Goal: Task Accomplishment & Management: Use online tool/utility

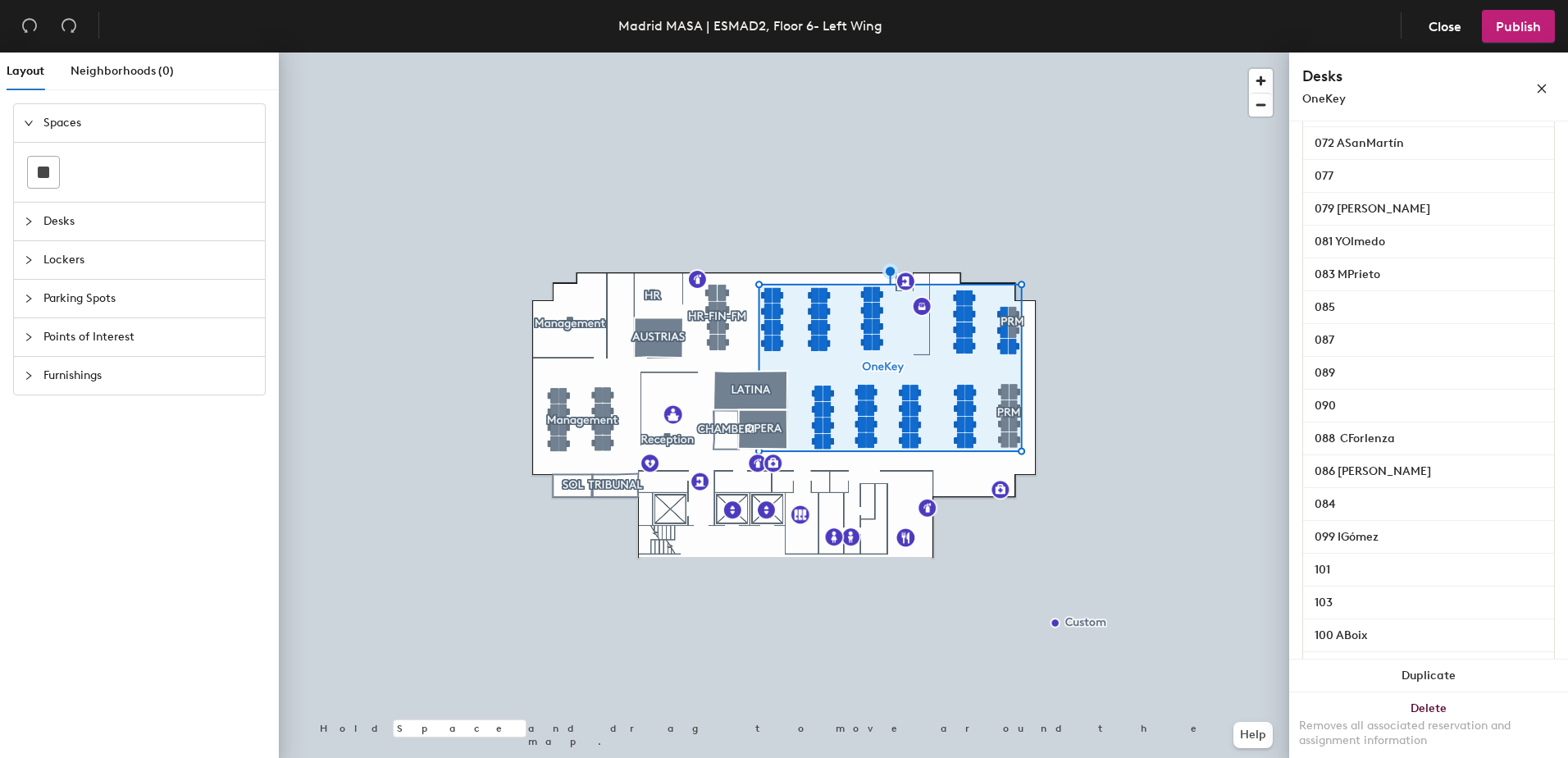
scroll to position [1886, 0]
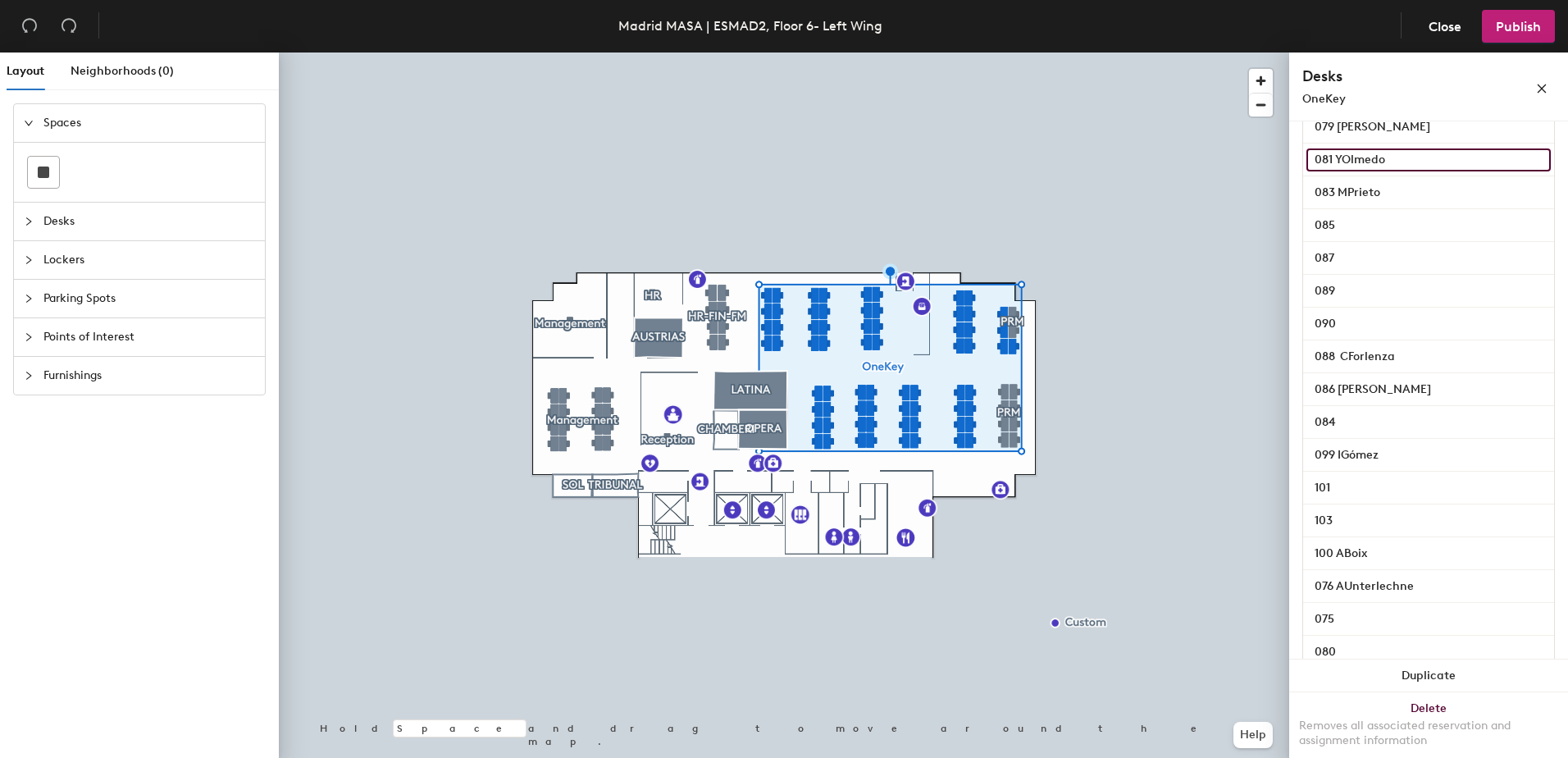
click at [1392, 172] on input "081 YOlmedo" at bounding box center [1429, 160] width 244 height 23
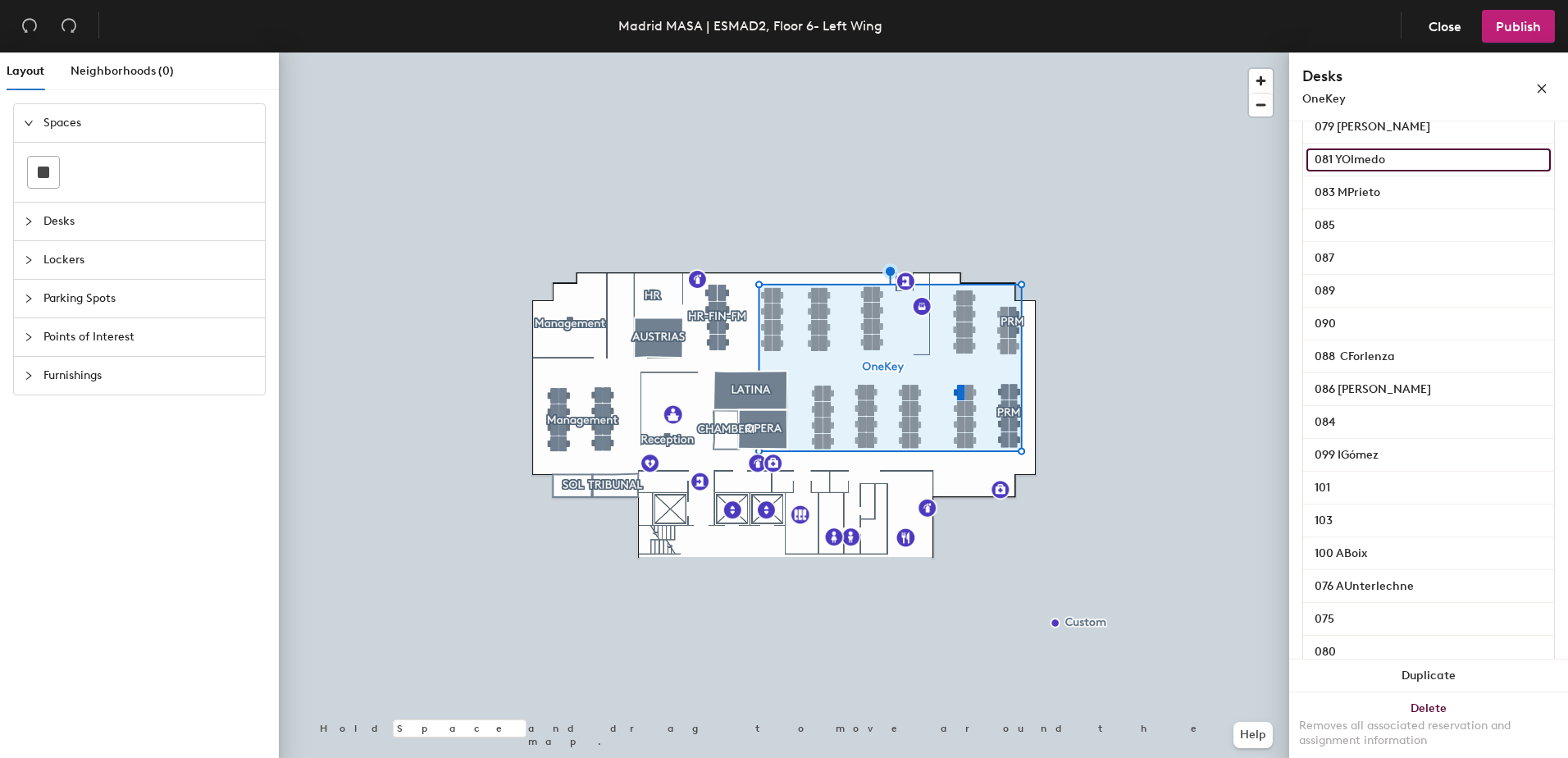
click at [1390, 172] on input "081 YOlmedo" at bounding box center [1429, 160] width 244 height 23
type input "081"
click at [1512, 28] on span "Publish" at bounding box center [1518, 27] width 45 height 16
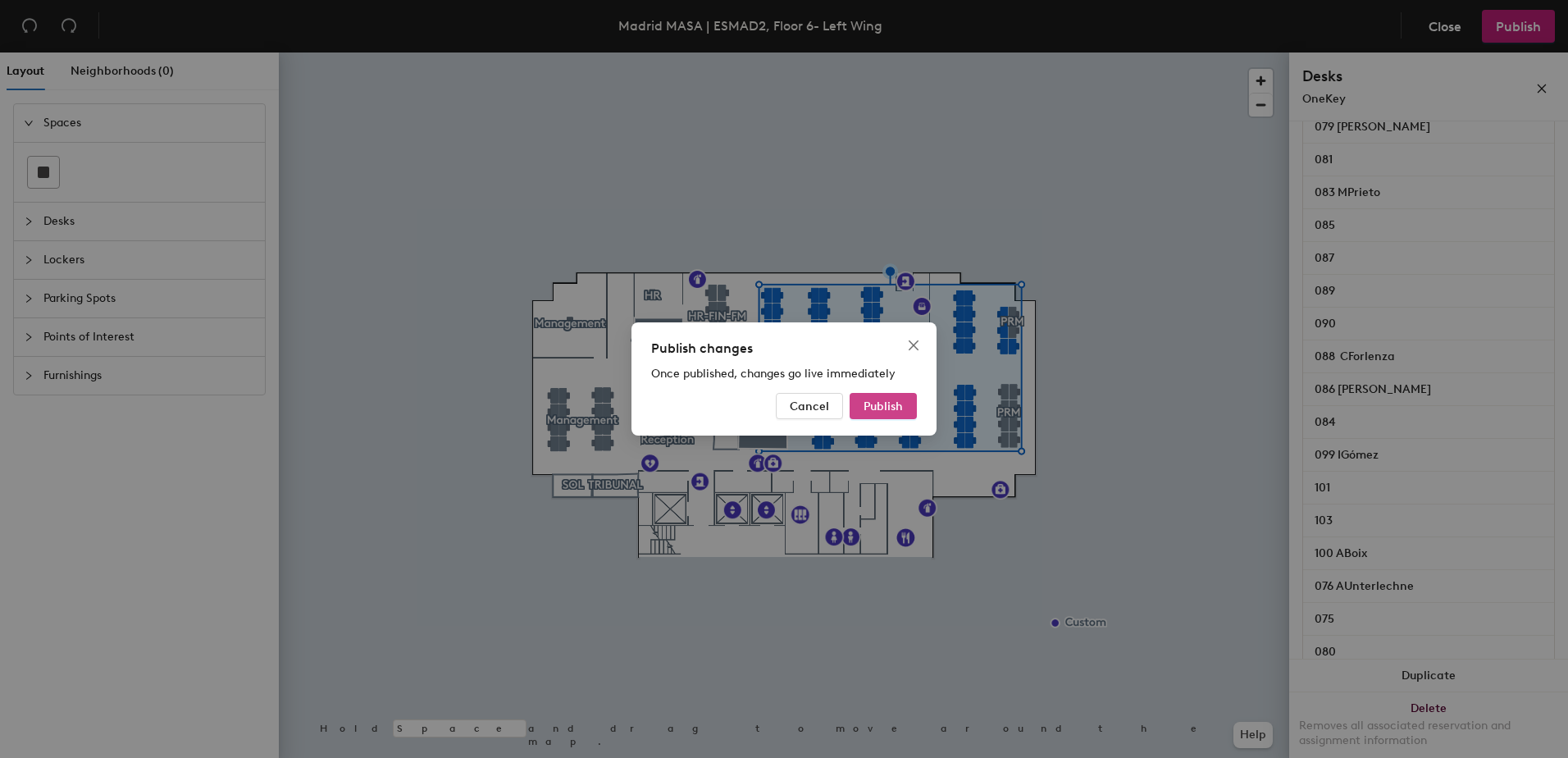
click at [897, 410] on span "Publish" at bounding box center [883, 406] width 39 height 14
